Goal: Transaction & Acquisition: Purchase product/service

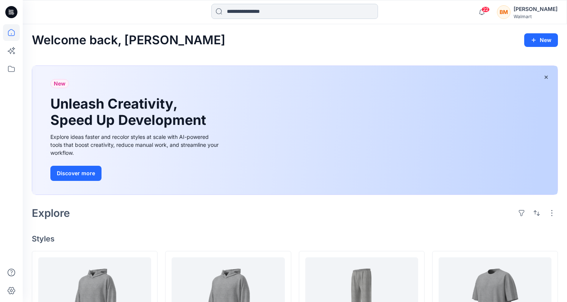
click at [310, 13] on input at bounding box center [295, 11] width 167 height 15
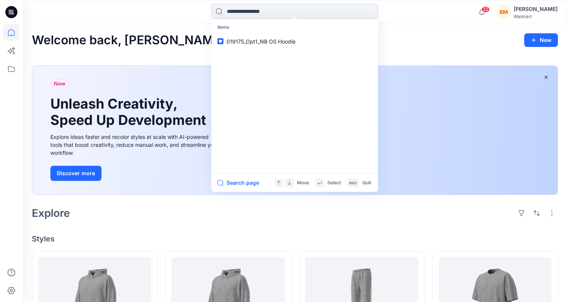
type input "*"
drag, startPoint x: 246, startPoint y: 8, endPoint x: 168, endPoint y: 3, distance: 78.3
click at [175, 8] on div "* Recent HQ261347B Items 019175_Opt1_NB OS Hoodie All Results Move Select esc Q…" at bounding box center [295, 12] width 272 height 17
type input "*******"
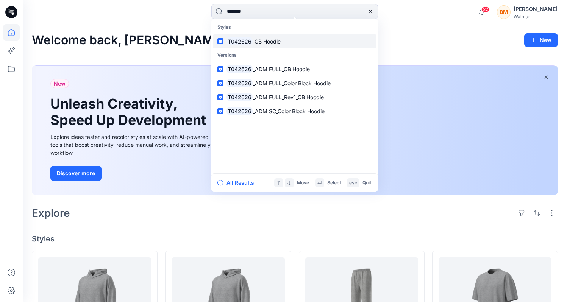
click at [296, 47] on link "T042626 _CB Hoodie" at bounding box center [295, 41] width 164 height 14
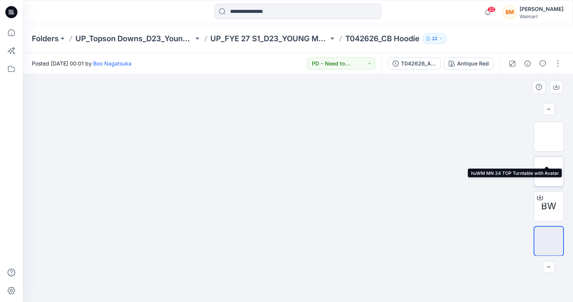
scroll to position [139, 0]
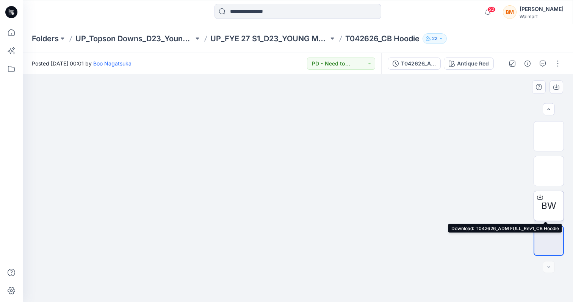
click at [549, 209] on span "BW" at bounding box center [548, 206] width 15 height 14
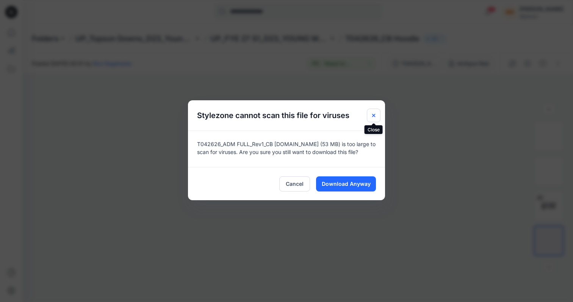
click at [373, 115] on icon "Close" at bounding box center [373, 115] width 3 height 3
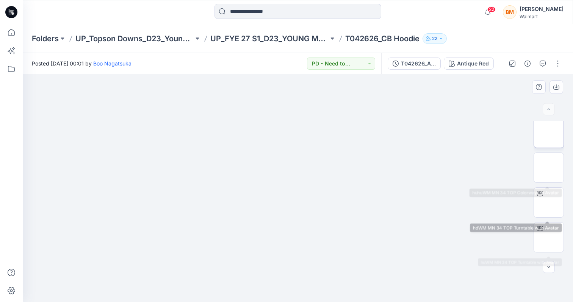
scroll to position [0, 0]
